Goal: Information Seeking & Learning: Find specific fact

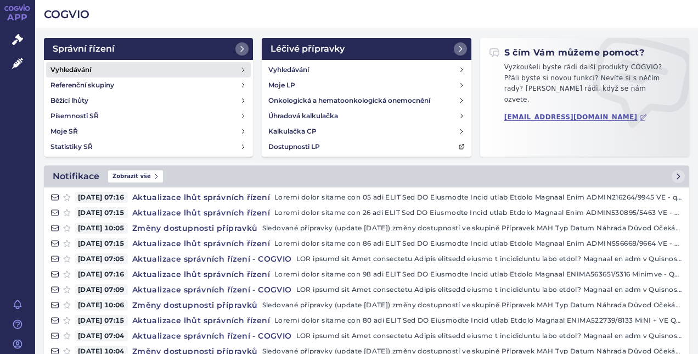
click at [71, 68] on h4 "Vyhledávání" at bounding box center [71, 69] width 41 height 11
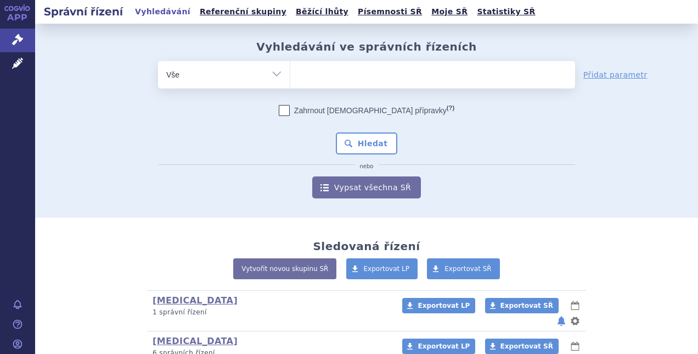
click at [313, 80] on ul at bounding box center [432, 72] width 285 height 23
click at [290, 80] on select at bounding box center [290, 73] width 1 height 27
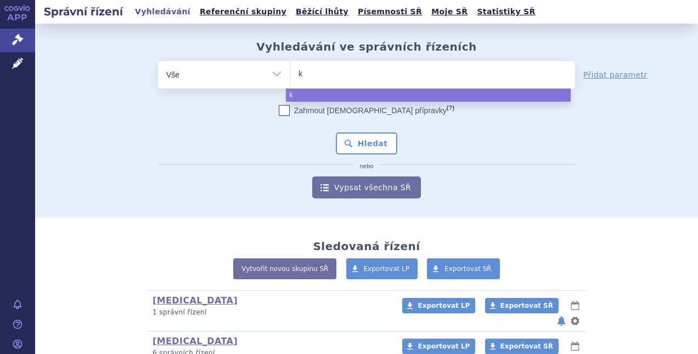
type input "ki"
type input "kis"
type input "kisq"
type input "kisqa"
type input "kisqal"
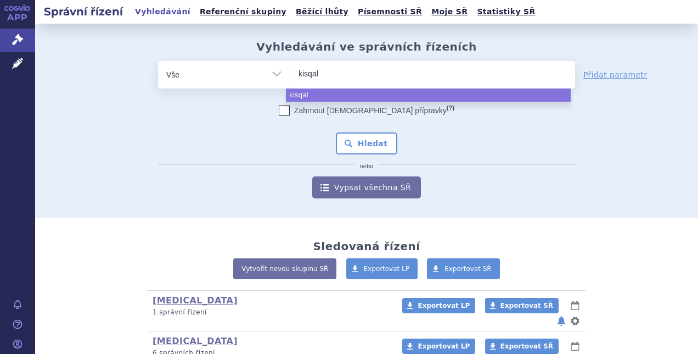
type input "kisqali"
select select "kisqali"
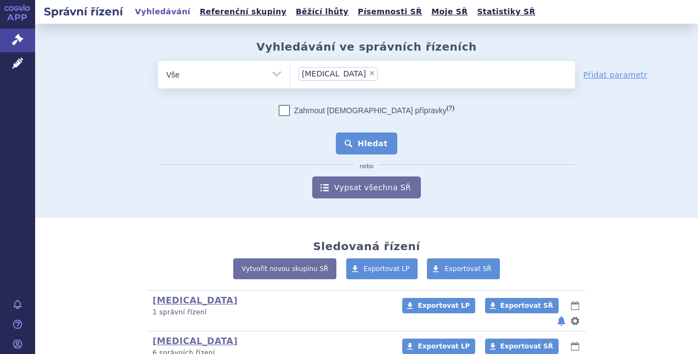
click at [359, 137] on button "Hledat" at bounding box center [367, 143] width 62 height 22
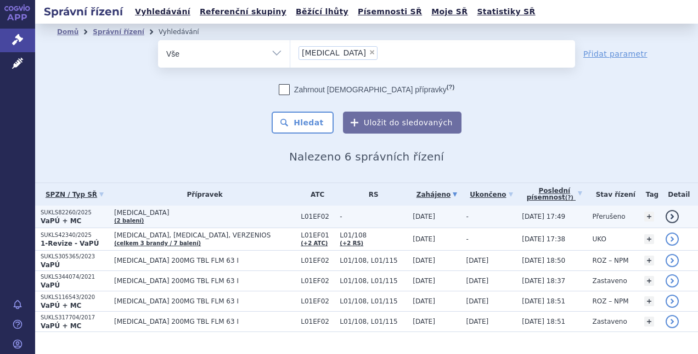
click at [55, 218] on strong "VaPÚ + MC" at bounding box center [61, 221] width 41 height 8
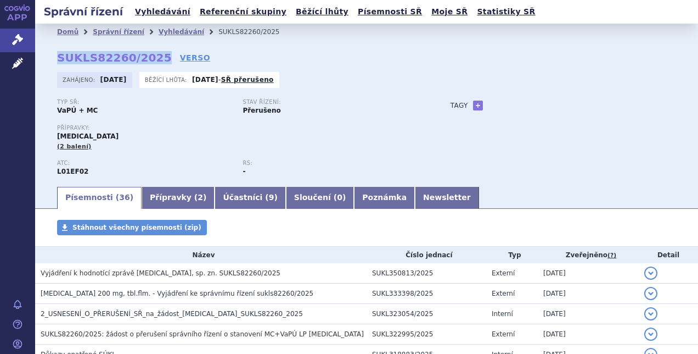
drag, startPoint x: 57, startPoint y: 55, endPoint x: 153, endPoint y: 56, distance: 95.5
click at [153, 56] on strong "SUKLS82260/2025" at bounding box center [114, 57] width 115 height 13
copy strong "SUKLS82260/2025"
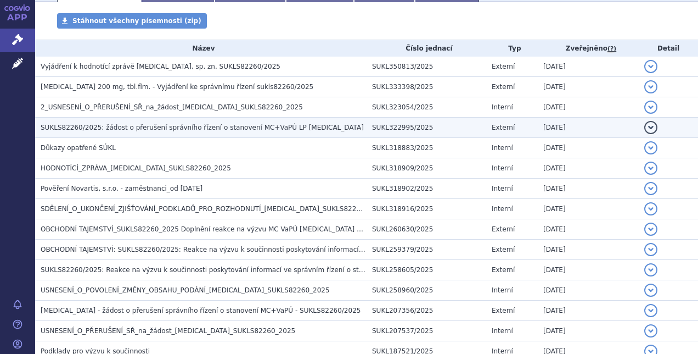
scroll to position [206, 0]
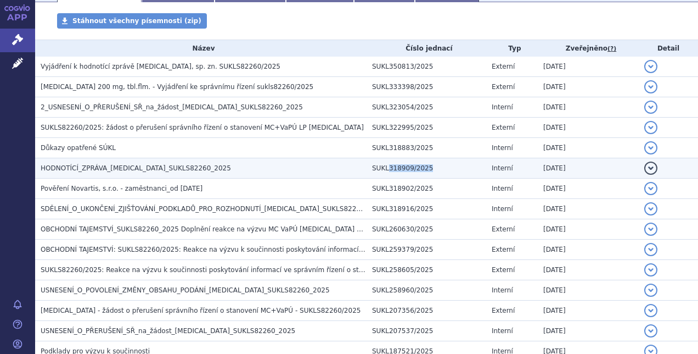
drag, startPoint x: 383, startPoint y: 167, endPoint x: 420, endPoint y: 169, distance: 37.4
click at [420, 169] on td "SUKL318909/2025" at bounding box center [427, 168] width 120 height 20
copy td "318909/2025"
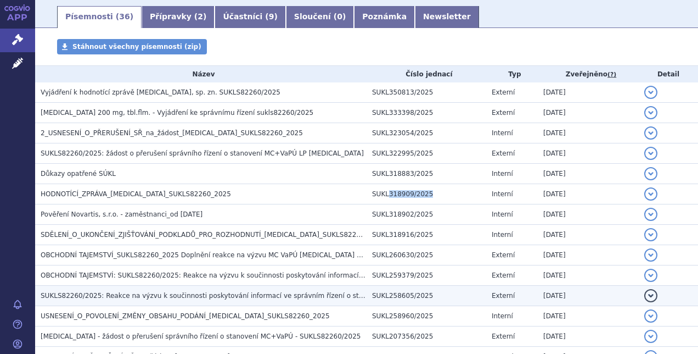
scroll to position [181, 0]
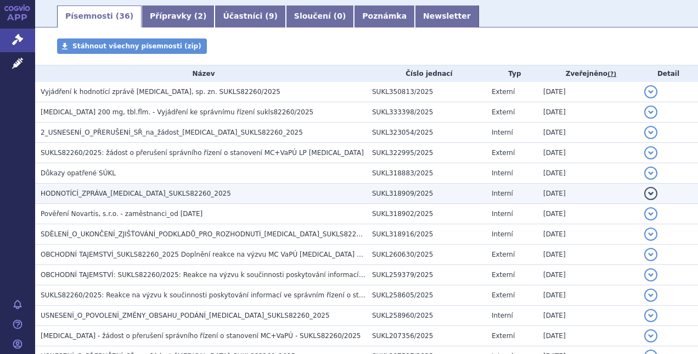
click at [98, 194] on span "HODNOTÍCÍ_ZPRÁVA_KISQALI_SUKLS82260_2025" at bounding box center [136, 193] width 190 height 8
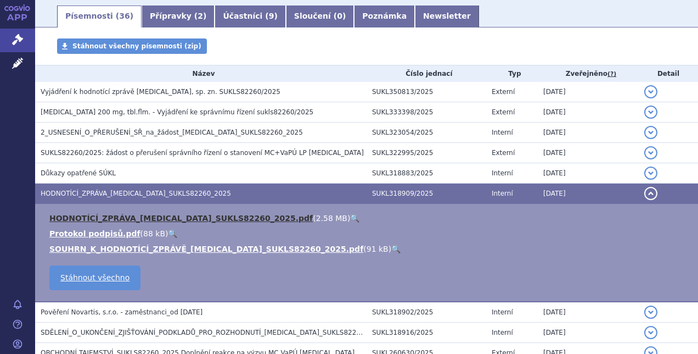
click at [100, 216] on link "HODNOTÍCÍ_ZPRÁVA_KISQALI_SUKLS82260_2025.pdf" at bounding box center [181, 218] width 264 height 9
